Goal: Transaction & Acquisition: Download file/media

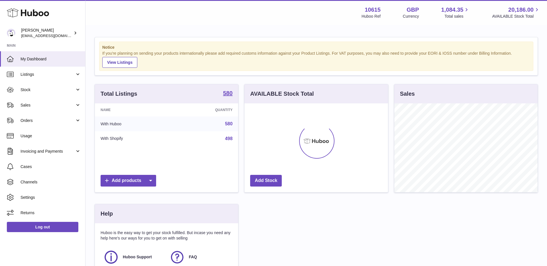
scroll to position [89, 144]
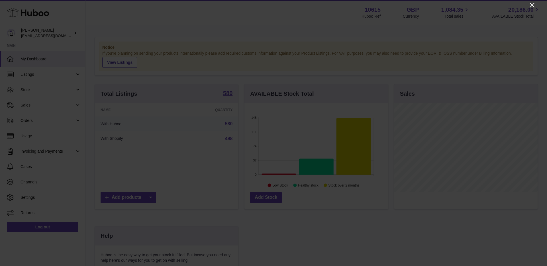
click at [533, 5] on icon "Close" at bounding box center [532, 5] width 7 height 7
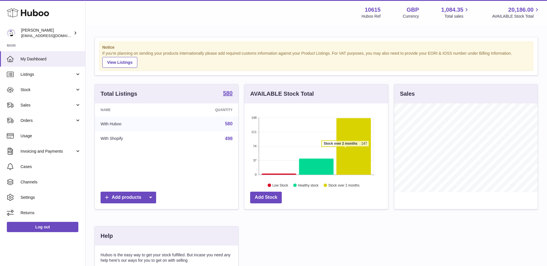
click at [345, 150] on icon at bounding box center [353, 146] width 34 height 57
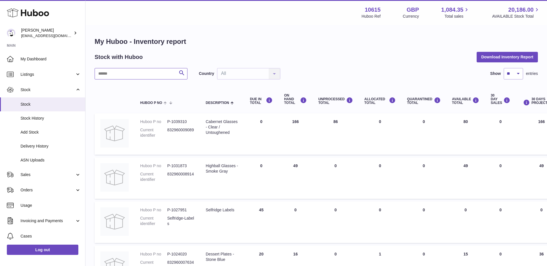
click at [144, 77] on input "text" at bounding box center [141, 73] width 93 height 11
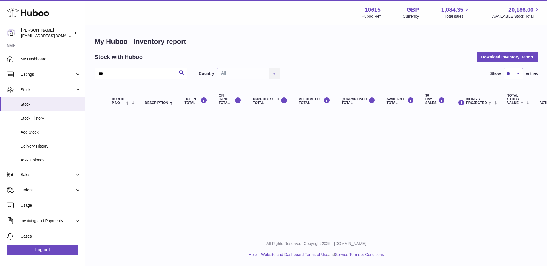
type input "****"
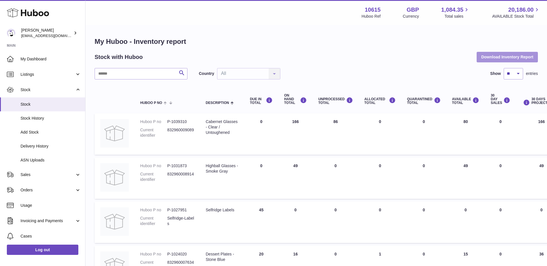
click at [498, 59] on button "Download Inventory Report" at bounding box center [507, 57] width 61 height 10
